Goal: Find specific page/section: Find specific page/section

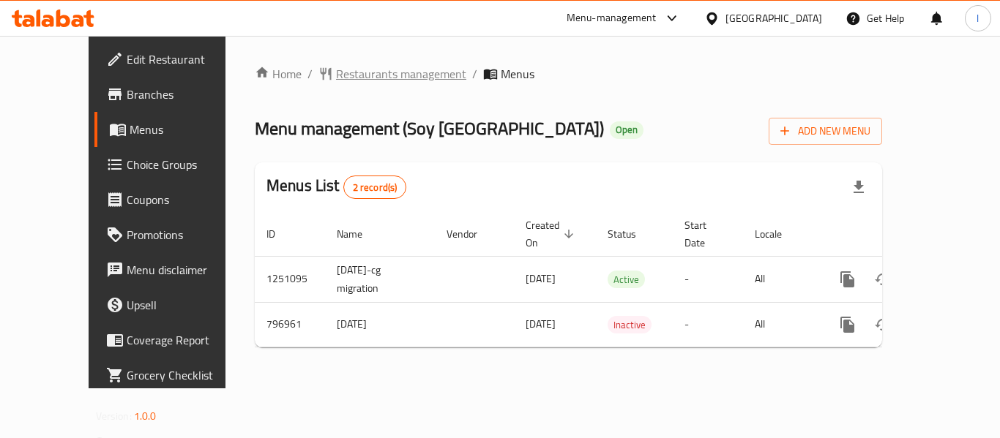
click at [336, 67] on span "Restaurants management" at bounding box center [401, 74] width 130 height 18
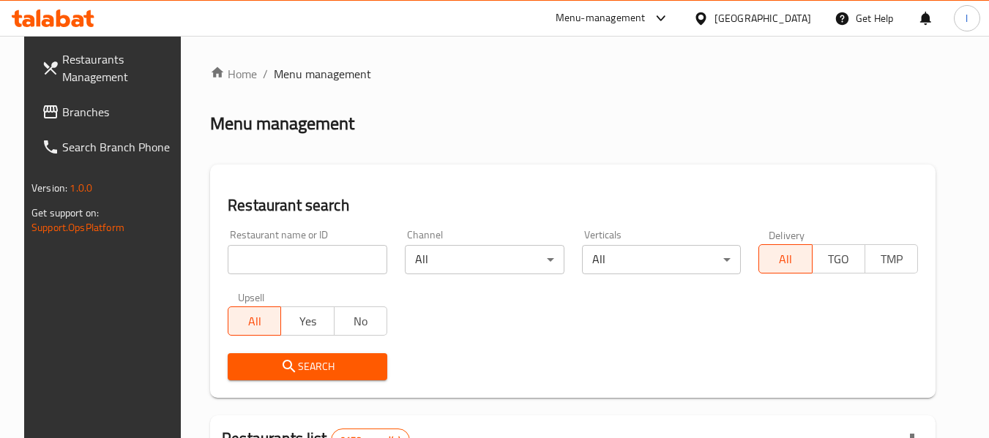
click at [273, 261] on input "search" at bounding box center [308, 259] width 160 height 29
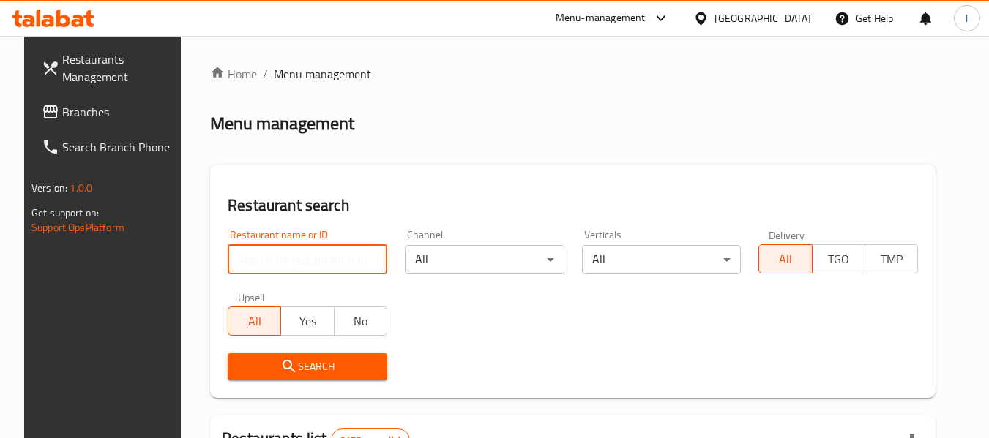
paste input "653545"
type input "653545"
click button "Search" at bounding box center [308, 367] width 160 height 27
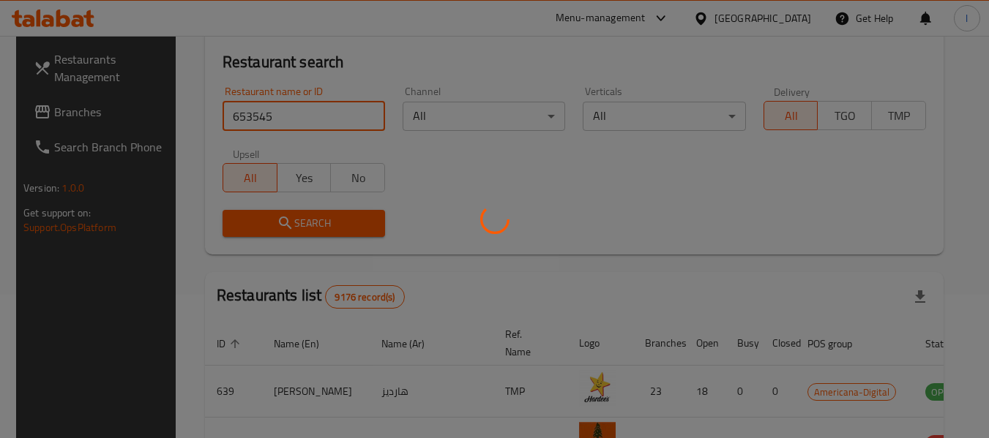
scroll to position [146, 0]
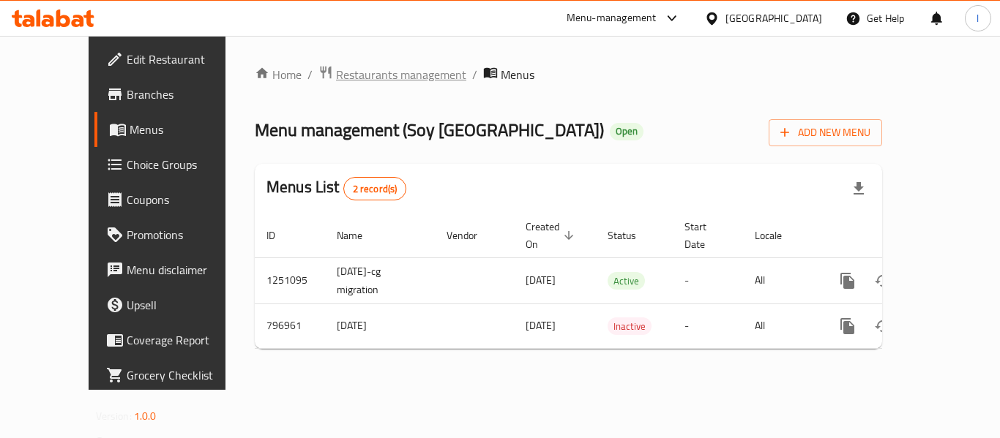
click at [373, 75] on span "Restaurants management" at bounding box center [401, 75] width 130 height 18
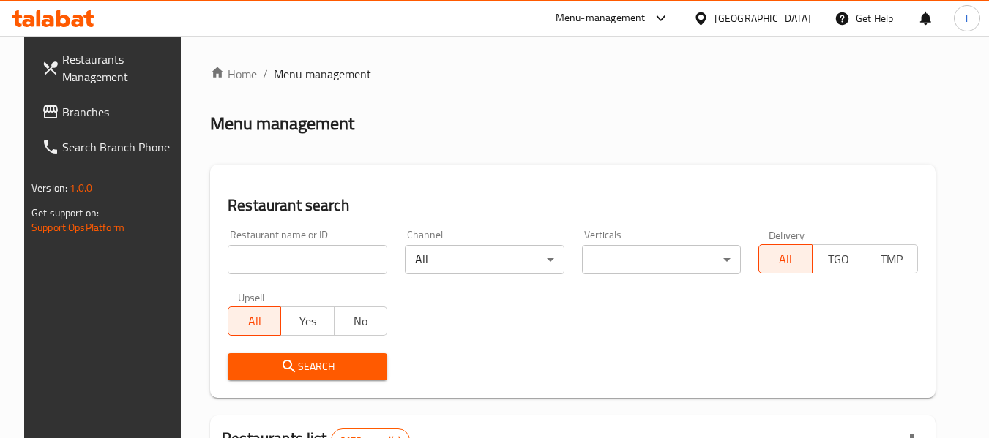
click at [70, 108] on span "Branches" at bounding box center [120, 112] width 116 height 18
